Goal: Find specific page/section: Find specific page/section

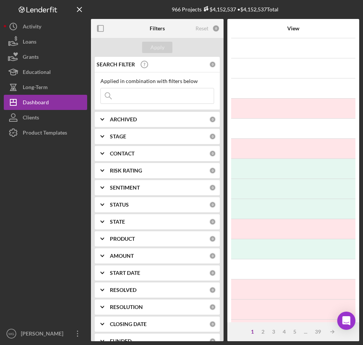
click at [126, 94] on input at bounding box center [157, 95] width 113 height 15
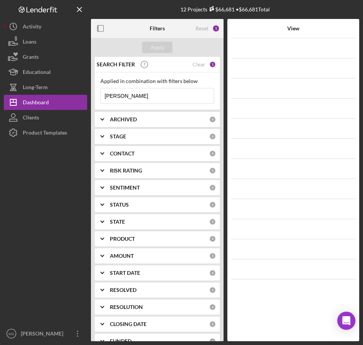
type input "[PERSON_NAME]"
click at [295, 30] on div "View" at bounding box center [293, 28] width 107 height 6
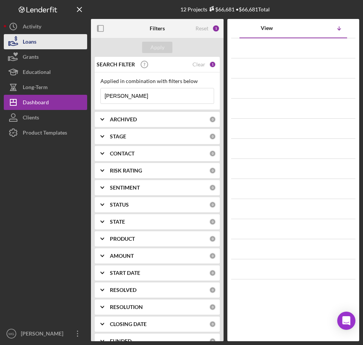
click at [38, 41] on button "Loans" at bounding box center [45, 41] width 83 height 15
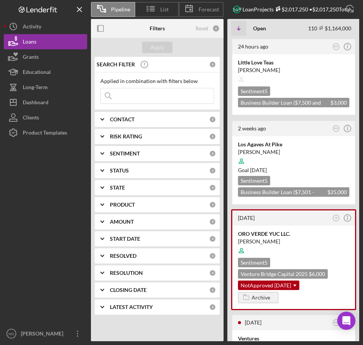
click at [139, 95] on input at bounding box center [157, 95] width 113 height 15
type input "[PERSON_NAME]"
click at [155, 46] on div "Apply" at bounding box center [158, 47] width 14 height 11
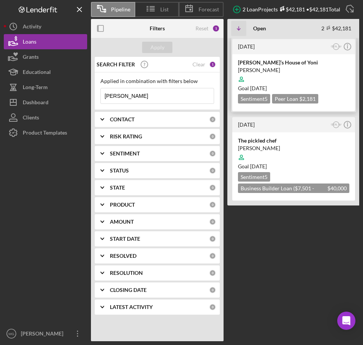
click at [294, 78] on div at bounding box center [293, 79] width 111 height 14
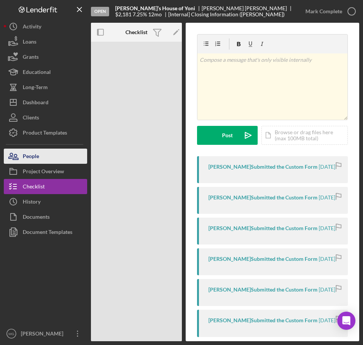
click at [28, 155] on div "People" at bounding box center [31, 157] width 16 height 17
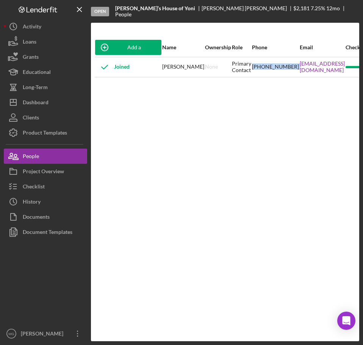
drag, startPoint x: 245, startPoint y: 74, endPoint x: 230, endPoint y: 62, distance: 19.4
click at [230, 62] on tr "Joined [PERSON_NAME] None Primary Contact [PHONE_NUMBER] [EMAIL_ADDRESS][DOMAIN…" at bounding box center [242, 67] width 294 height 20
